Goal: Task Accomplishment & Management: Use online tool/utility

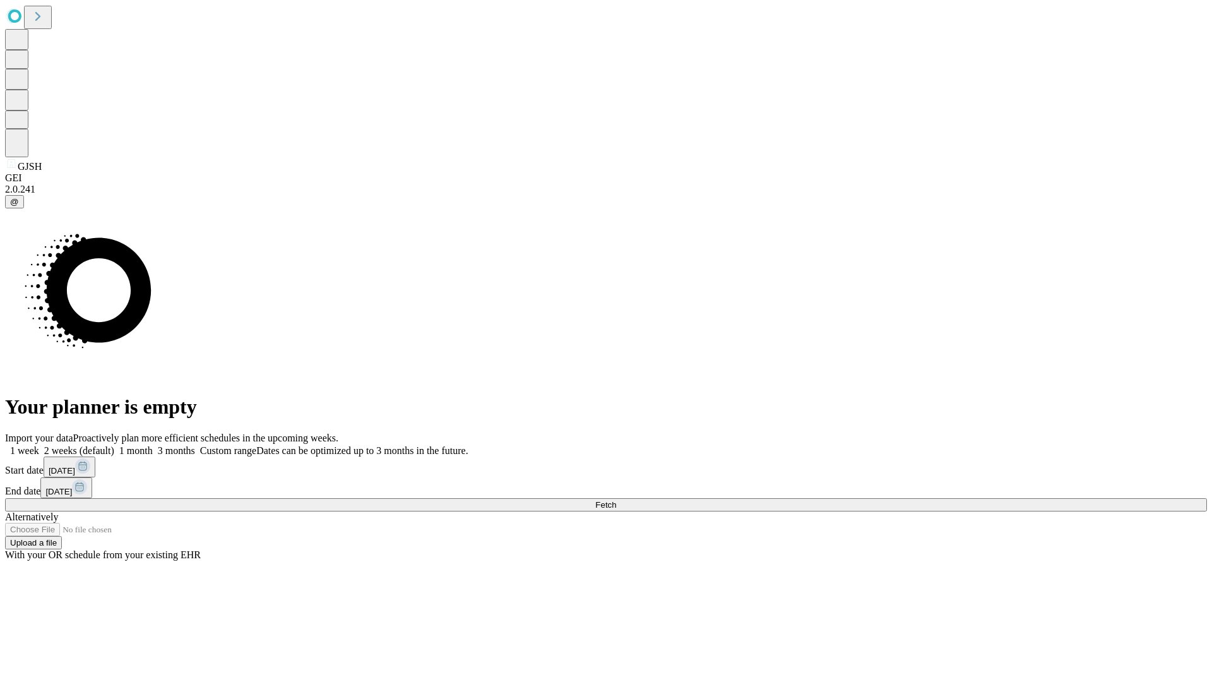
click at [616, 500] on span "Fetch" at bounding box center [605, 504] width 21 height 9
